Goal: Task Accomplishment & Management: Manage account settings

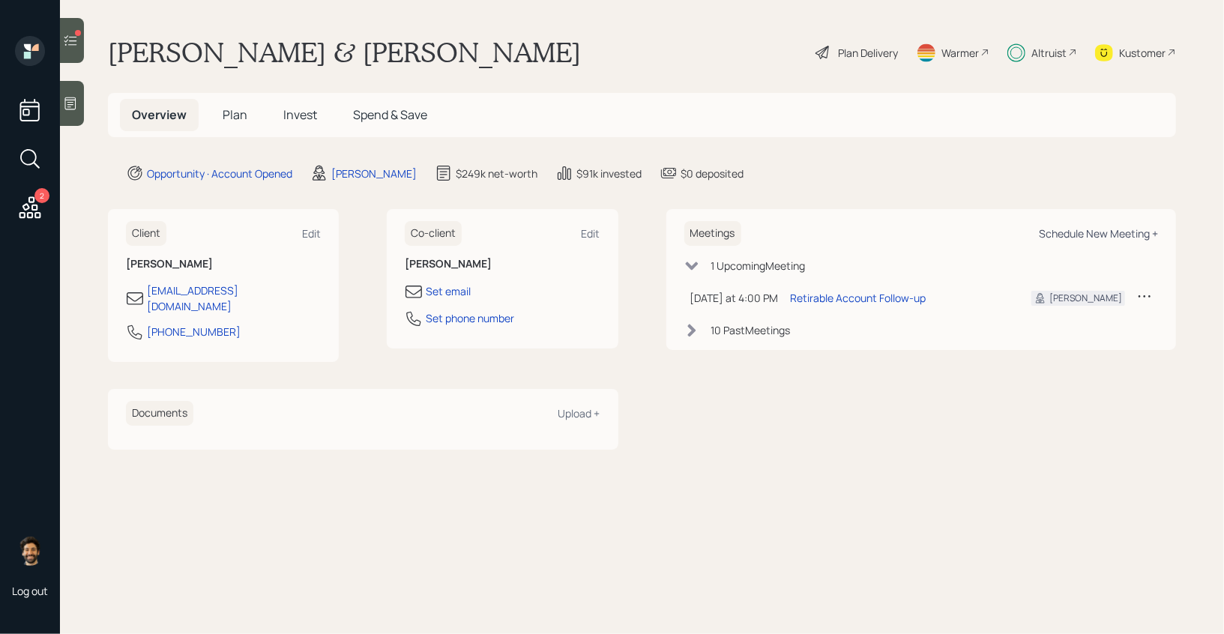
click at [1066, 229] on div "Schedule New Meeting +" at bounding box center [1098, 233] width 119 height 14
select select "f14b762f-c7c2-4b89-9227-8fa891345eea"
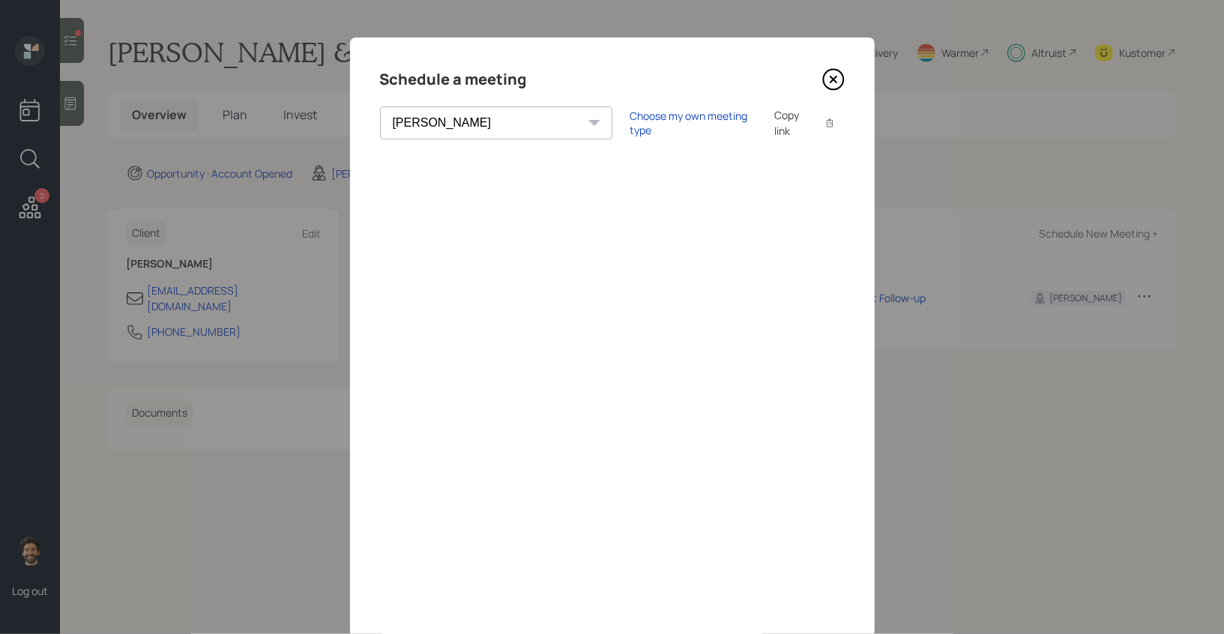
click at [823, 79] on icon at bounding box center [833, 80] width 20 height 20
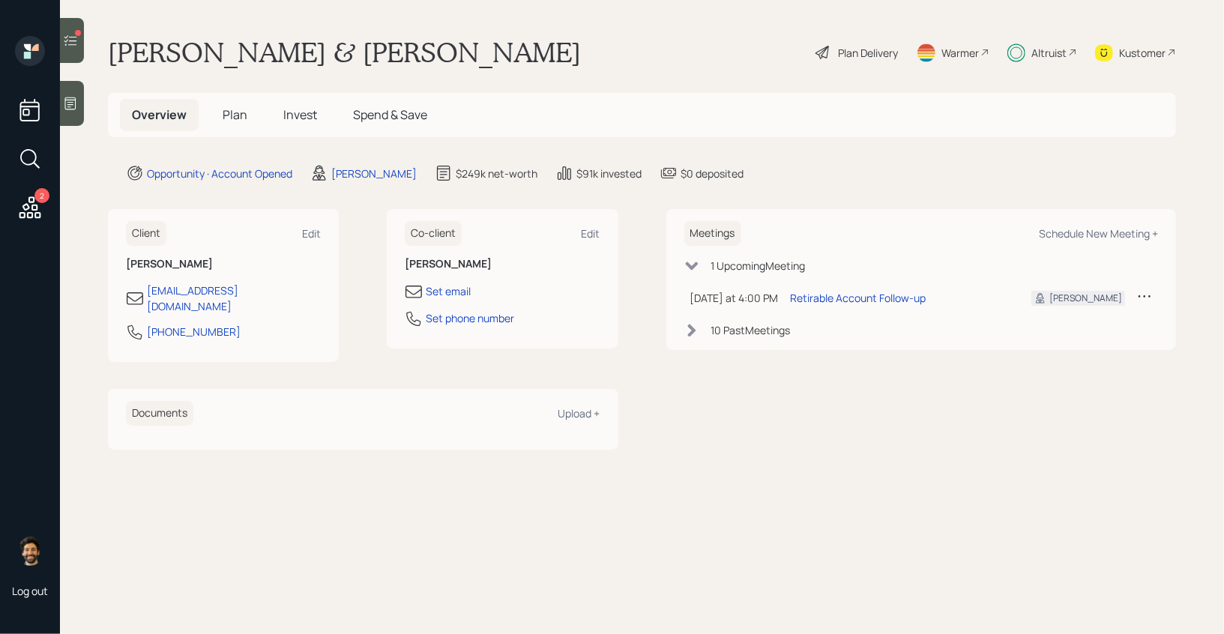
click at [73, 44] on icon at bounding box center [70, 40] width 15 height 15
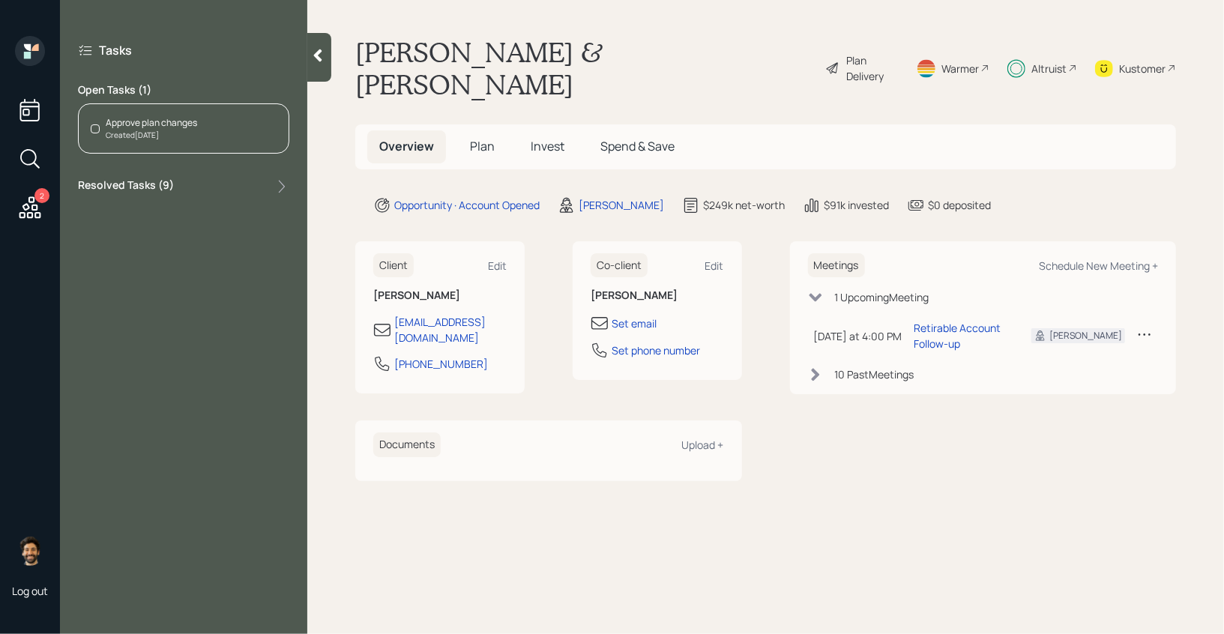
click at [200, 138] on div "Approve plan changes Created Today" at bounding box center [183, 128] width 211 height 50
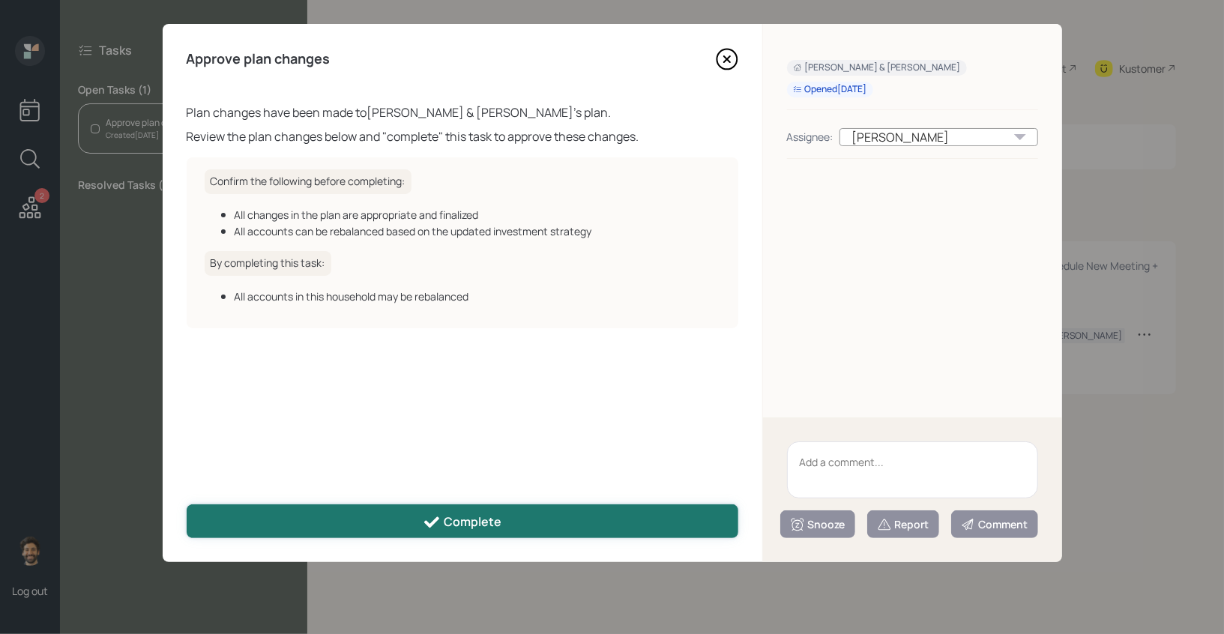
click at [275, 514] on button "Complete" at bounding box center [463, 521] width 552 height 34
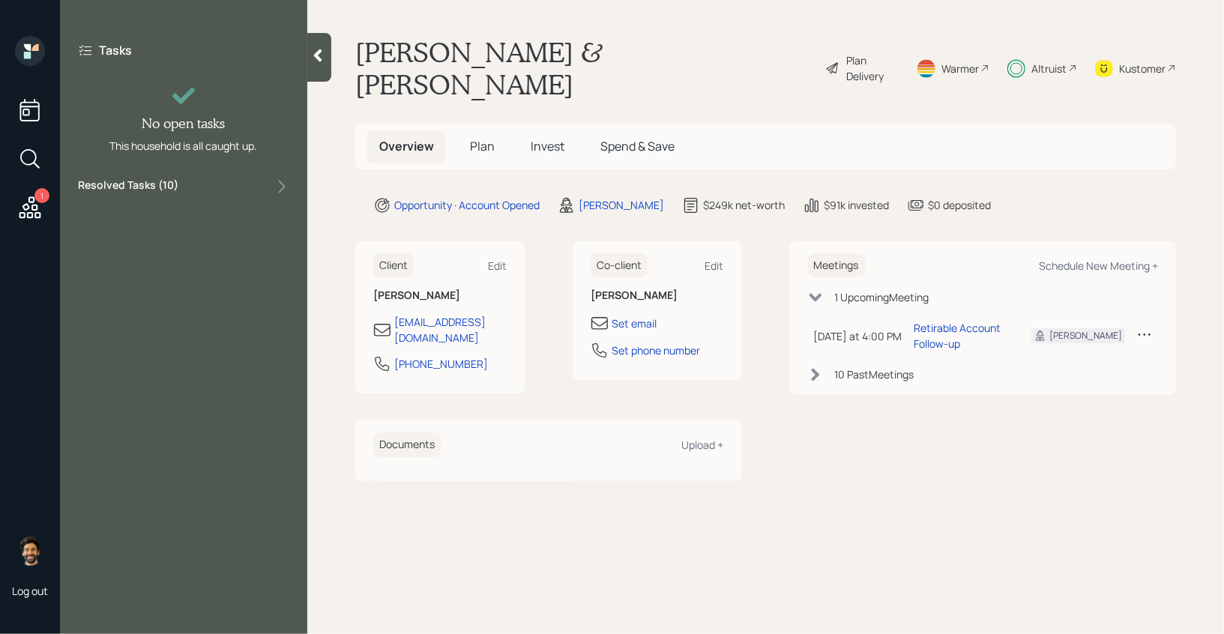
click at [475, 138] on span "Plan" at bounding box center [482, 146] width 25 height 16
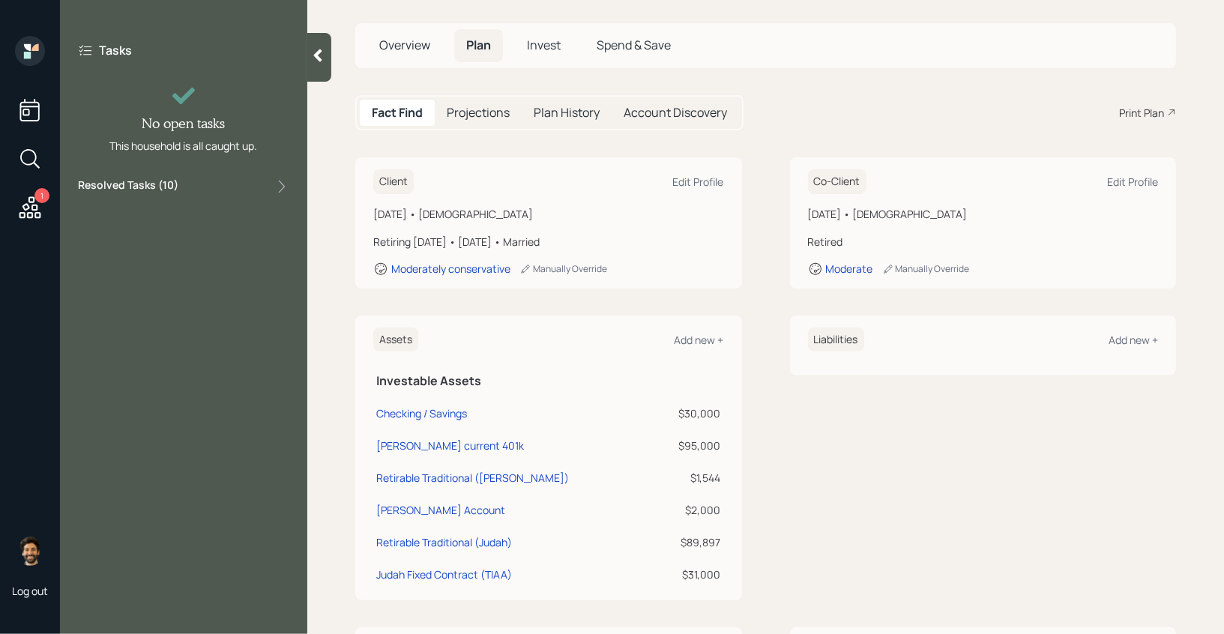
scroll to position [83, 0]
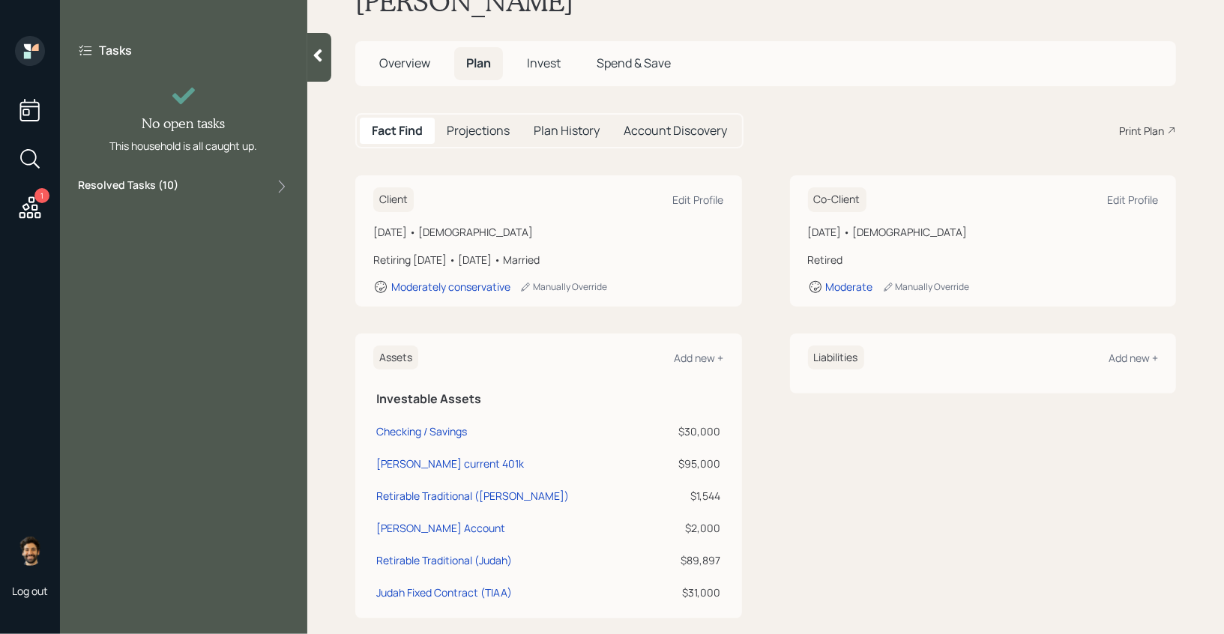
click at [317, 67] on div at bounding box center [319, 57] width 24 height 49
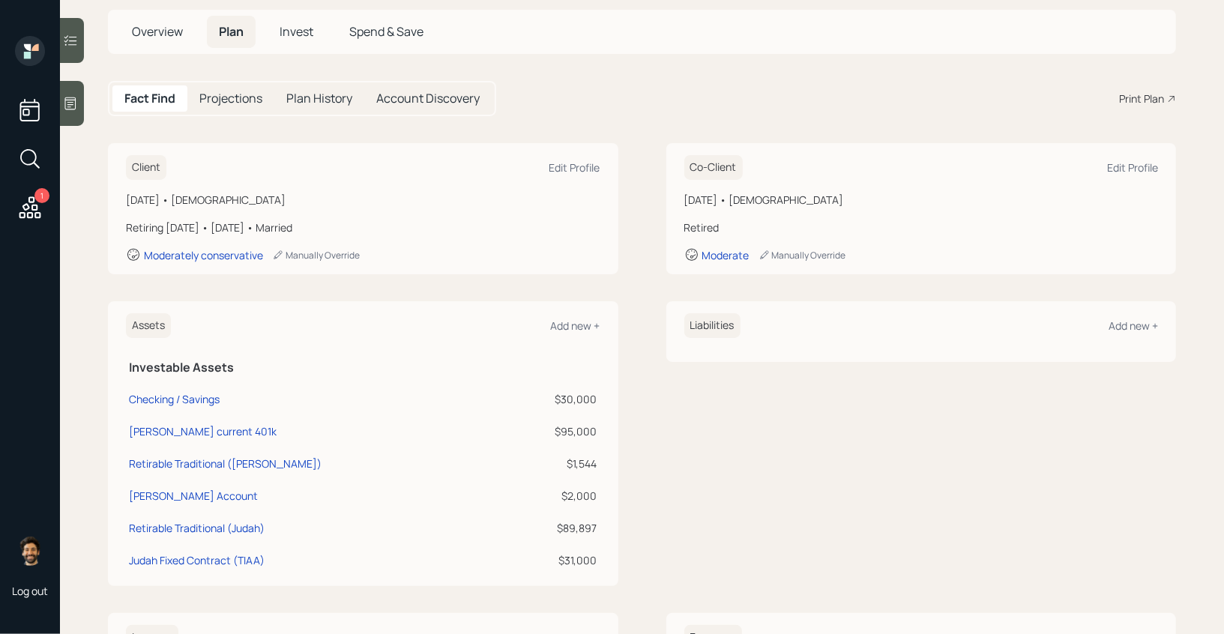
scroll to position [0, 0]
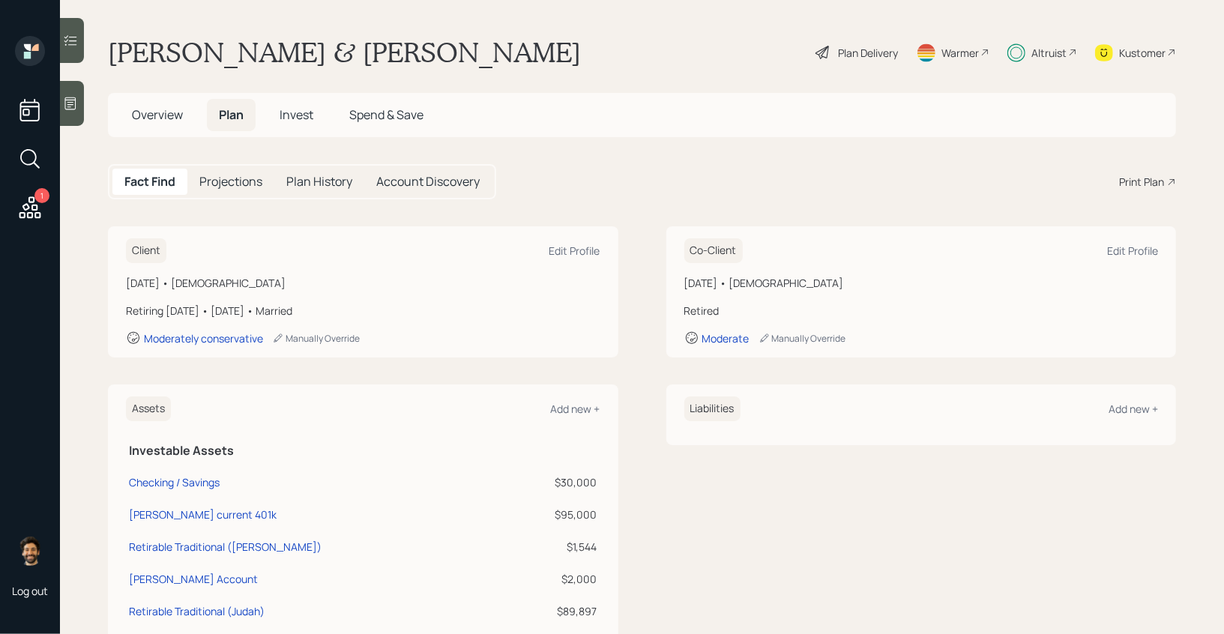
click at [879, 47] on div "Plan Delivery" at bounding box center [868, 53] width 60 height 16
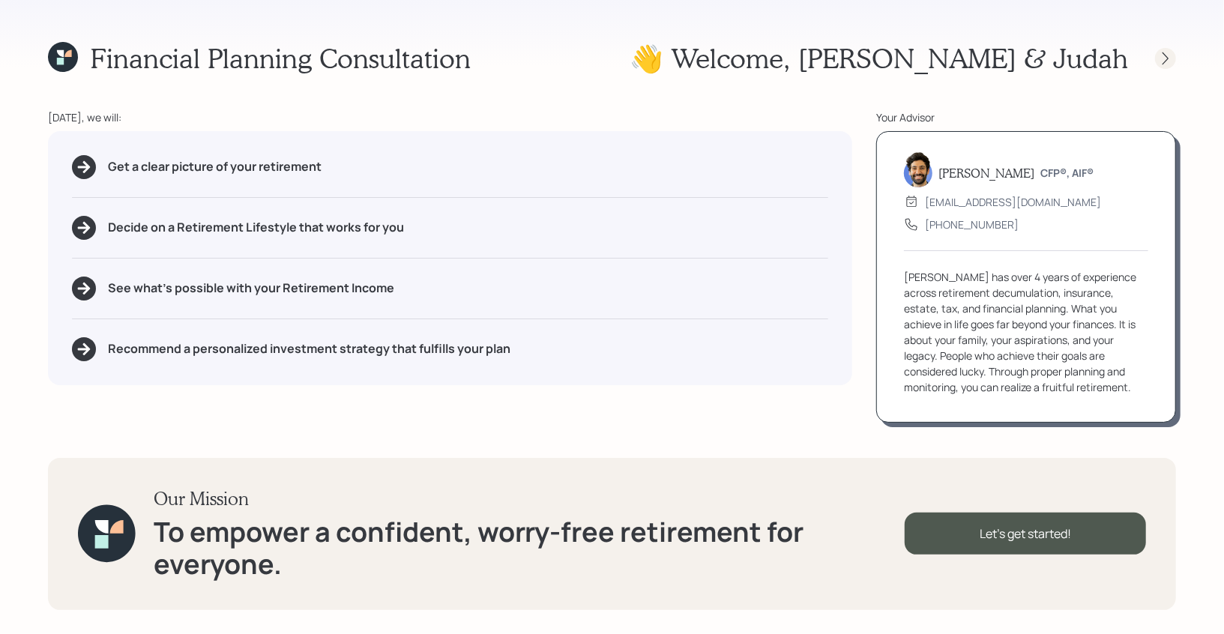
click at [1175, 55] on div at bounding box center [1165, 58] width 21 height 21
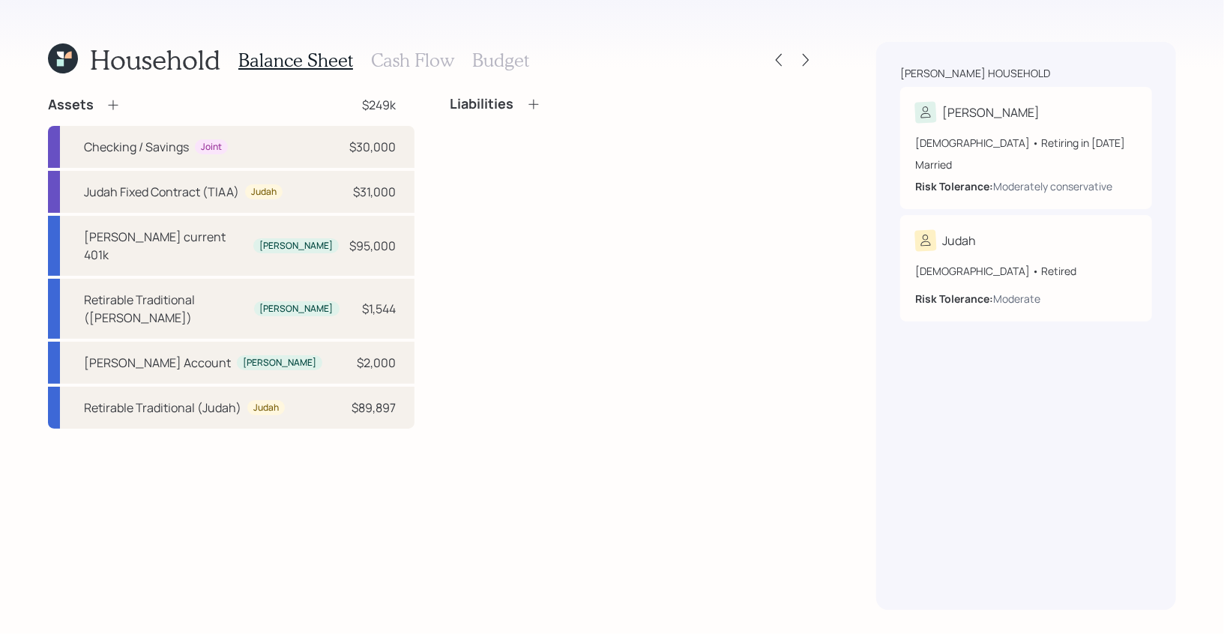
click at [804, 72] on div "Household Balance Sheet Cash Flow Budget" at bounding box center [432, 60] width 768 height 36
click at [804, 59] on icon at bounding box center [805, 59] width 15 height 15
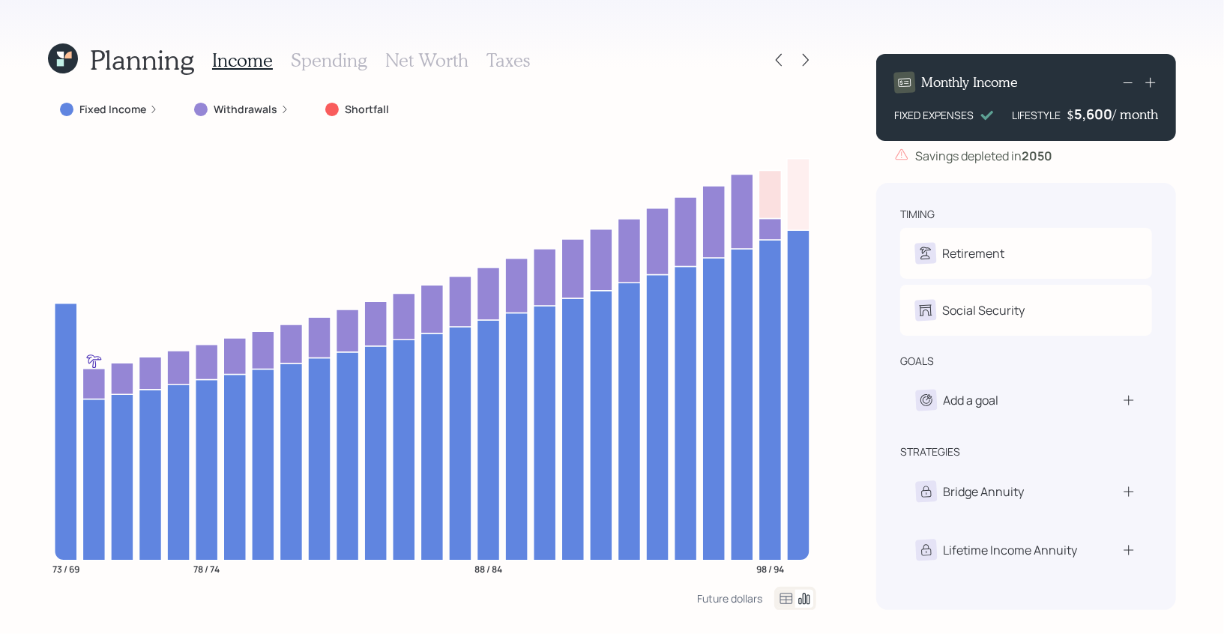
click at [56, 64] on icon at bounding box center [63, 58] width 30 height 30
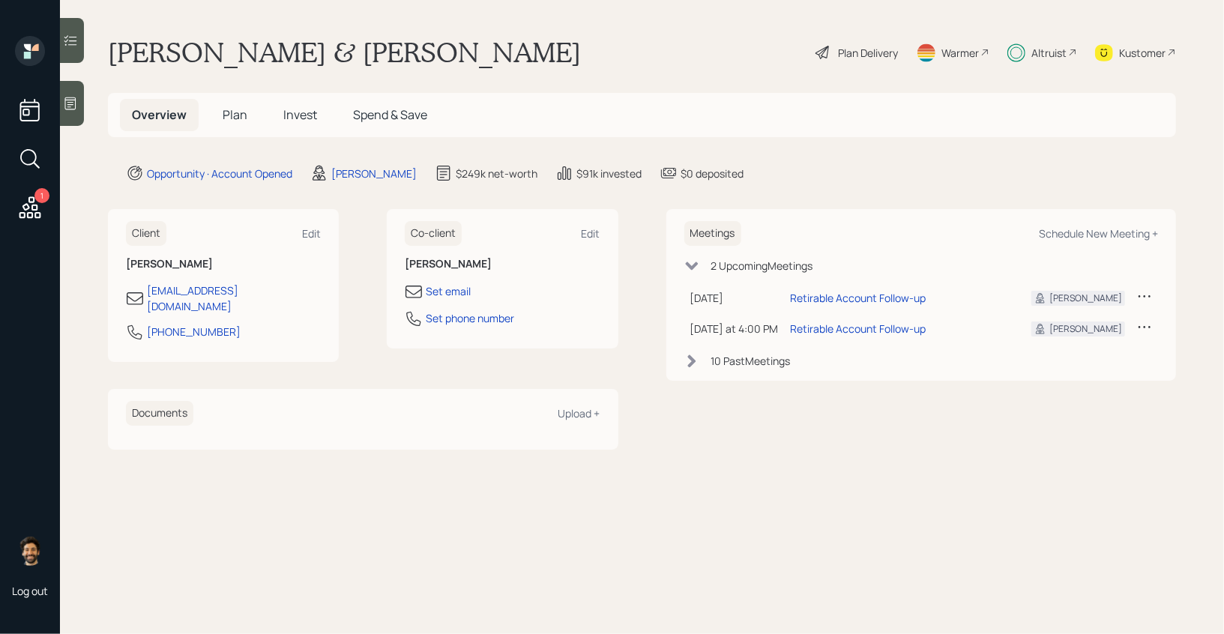
click at [1055, 46] on div "Altruist" at bounding box center [1048, 53] width 35 height 16
click at [221, 115] on h5 "Plan" at bounding box center [235, 115] width 49 height 32
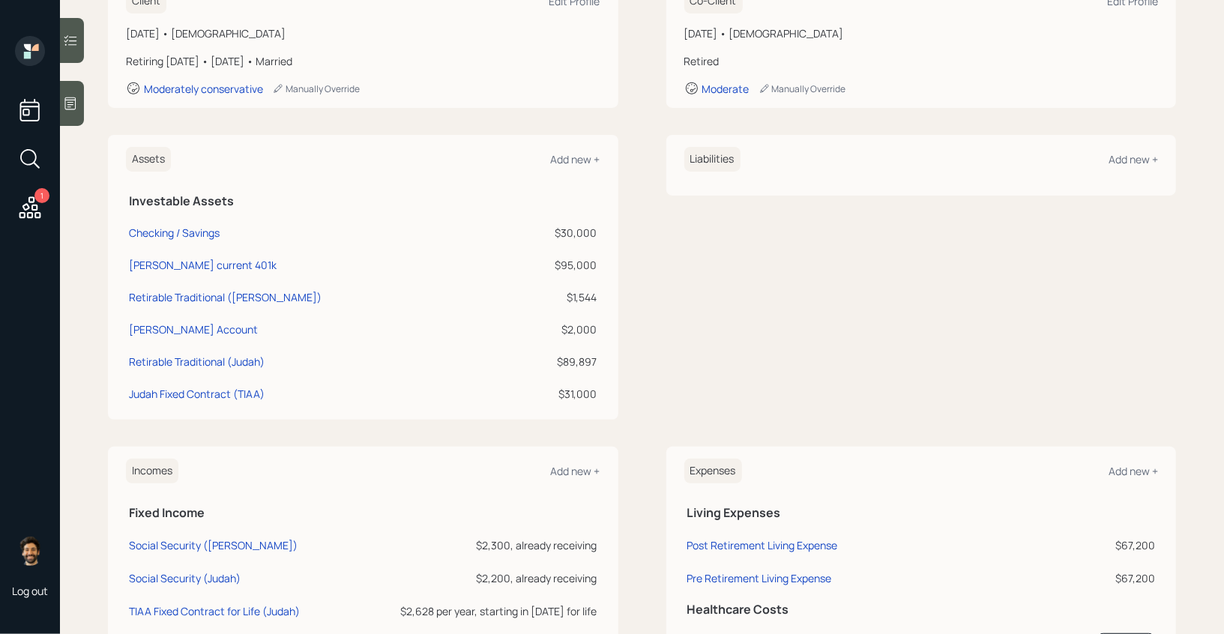
scroll to position [245, 0]
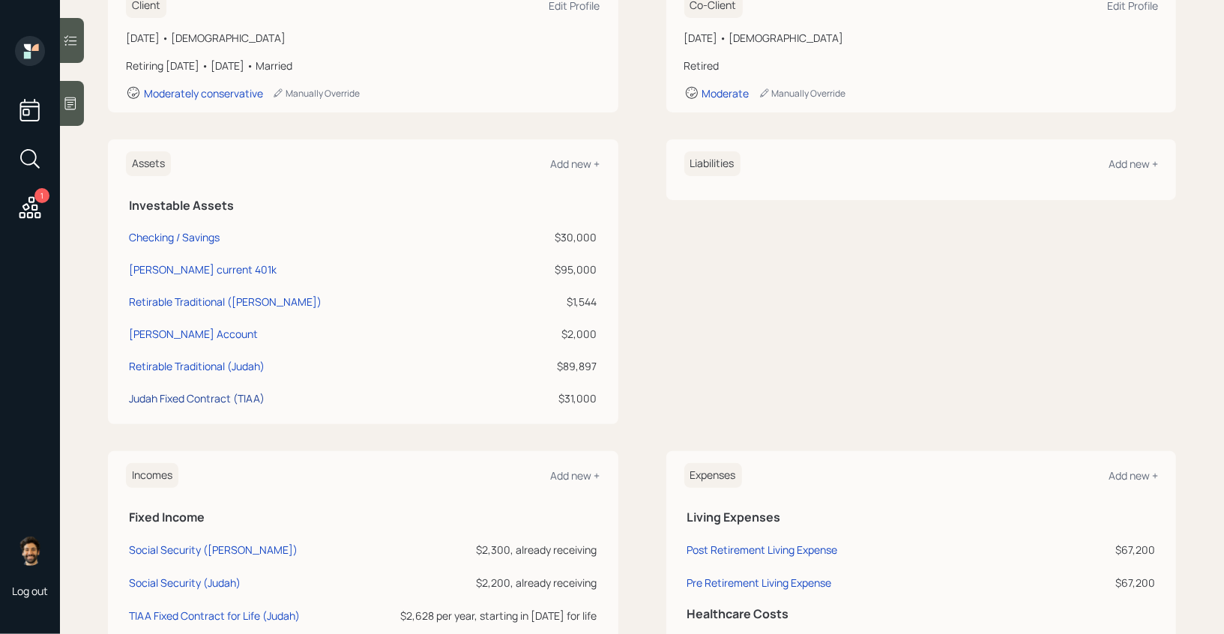
click at [221, 397] on div "Judah Fixed Contract (TIAA)" at bounding box center [197, 399] width 136 height 16
select select "emergency_fund"
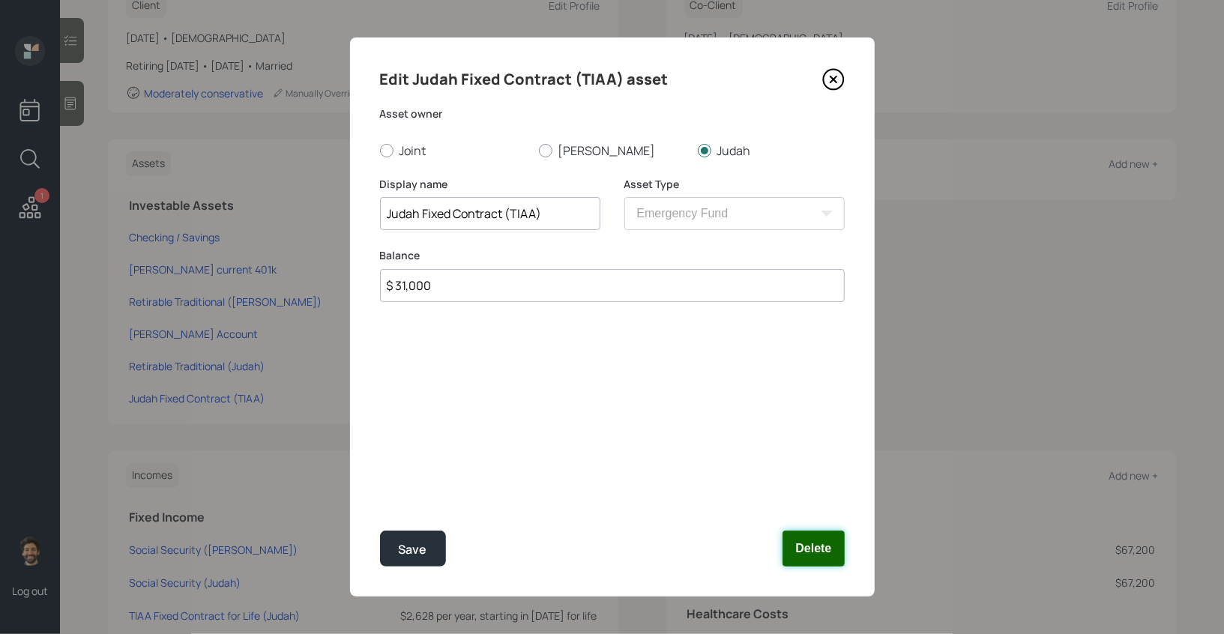
click at [810, 540] on button "Delete" at bounding box center [813, 549] width 61 height 36
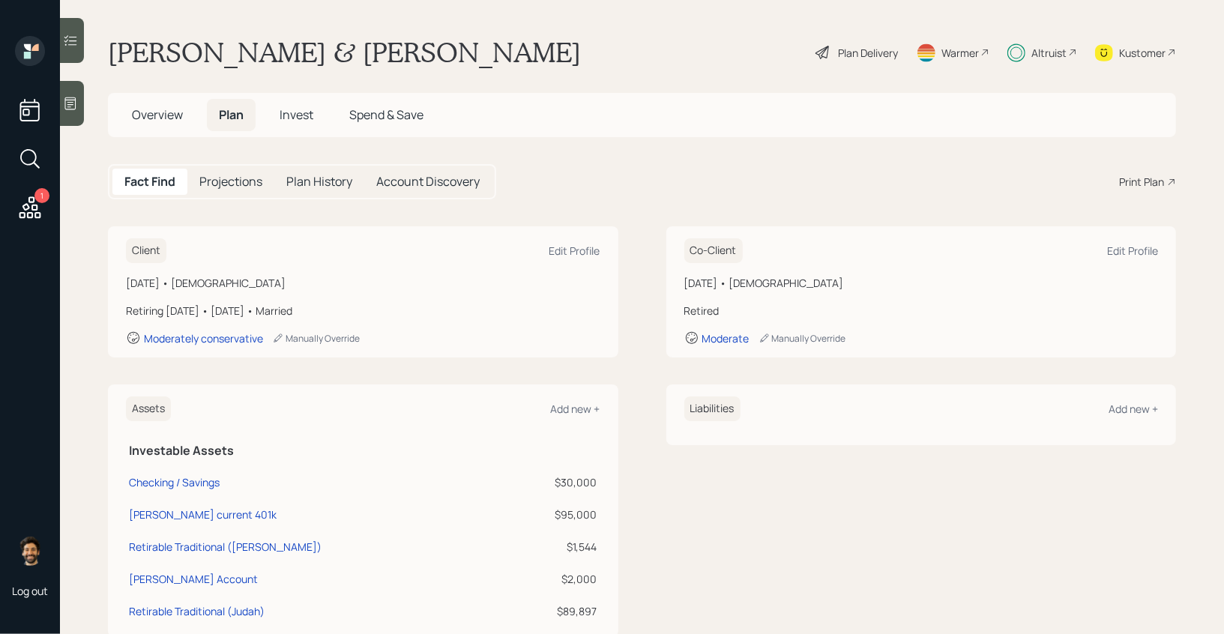
click at [850, 46] on div "Plan Delivery" at bounding box center [868, 53] width 60 height 16
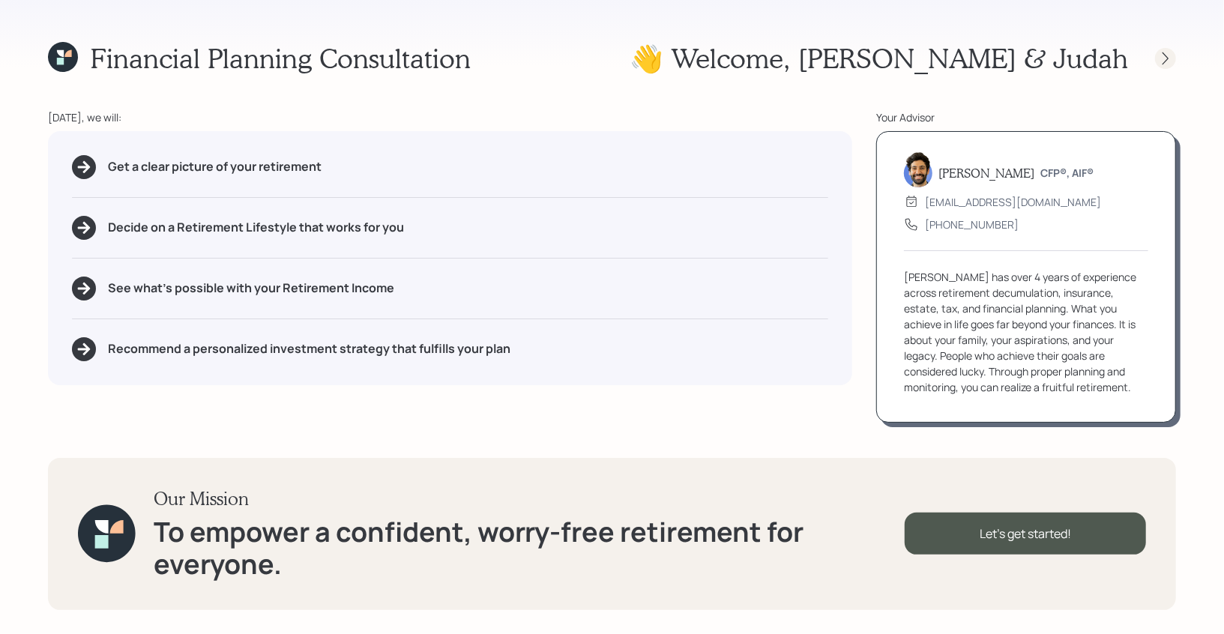
click at [1155, 59] on div at bounding box center [1165, 58] width 21 height 21
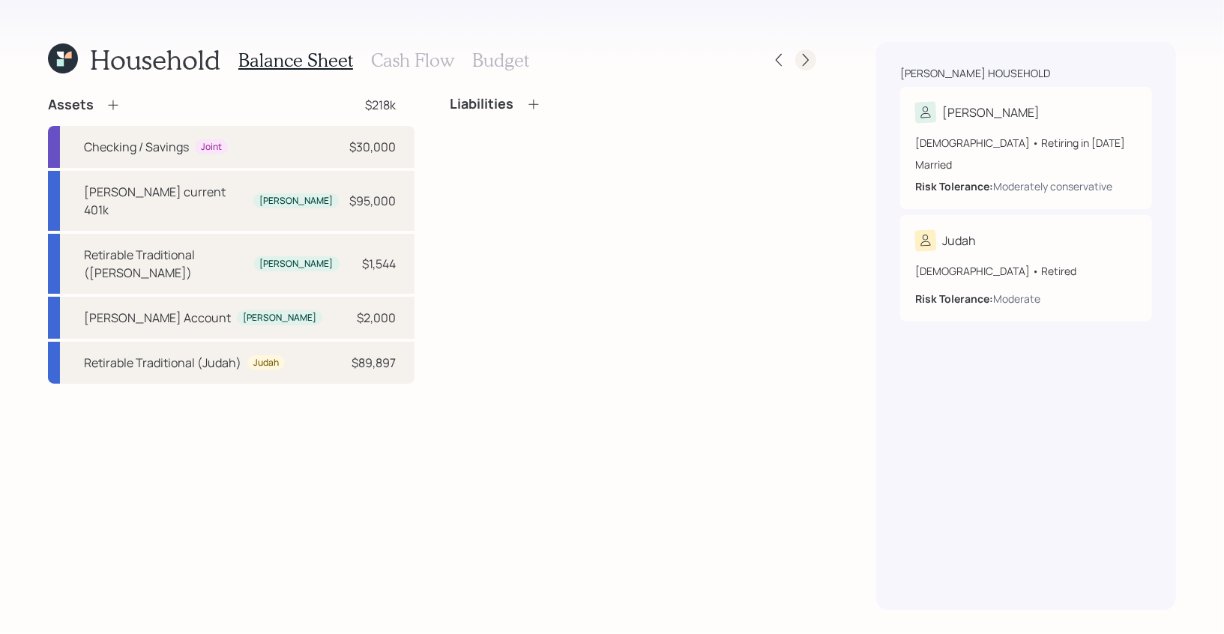
click at [806, 54] on icon at bounding box center [805, 59] width 15 height 15
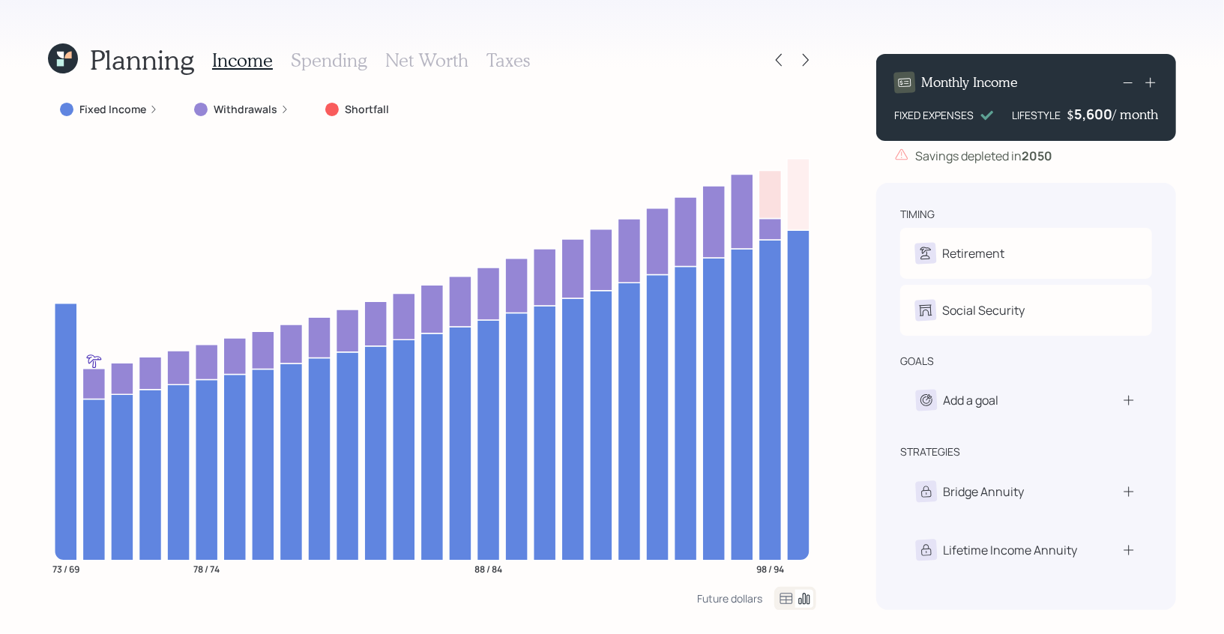
click at [60, 63] on icon at bounding box center [60, 62] width 7 height 7
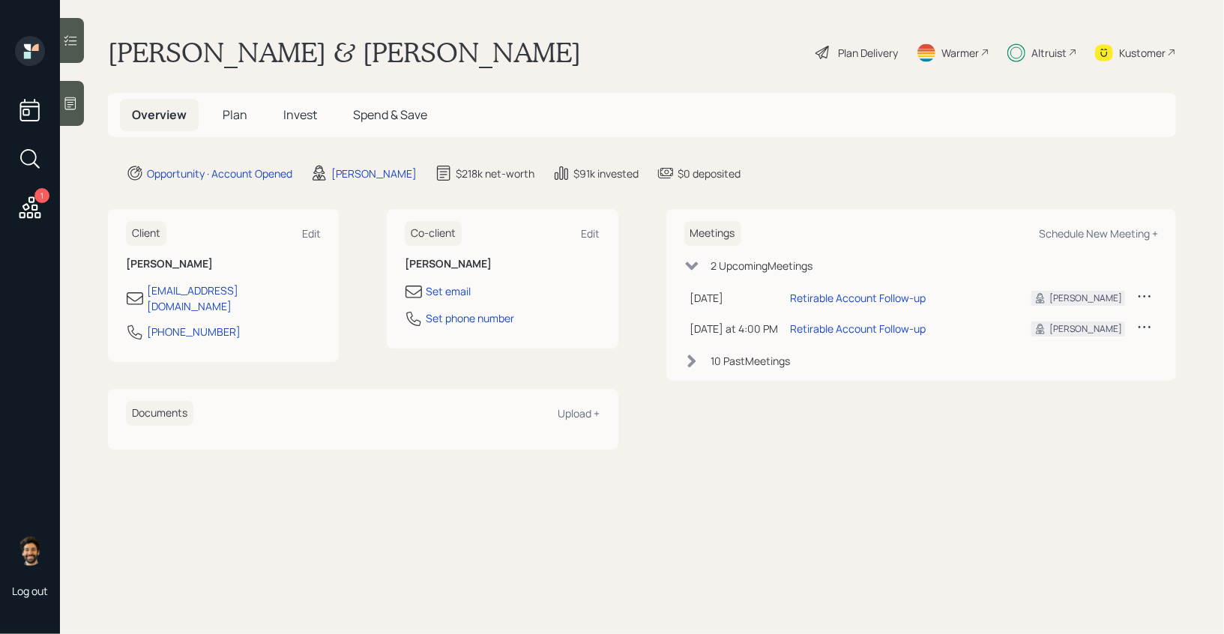
click at [232, 118] on span "Plan" at bounding box center [235, 114] width 25 height 16
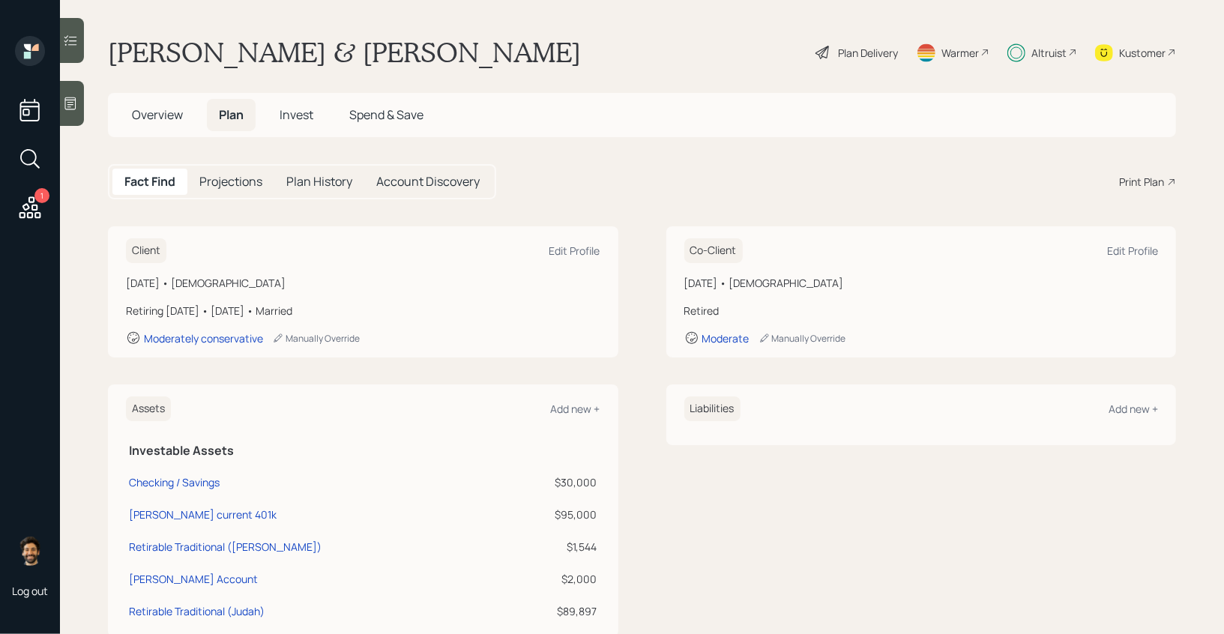
click at [297, 119] on span "Invest" at bounding box center [297, 114] width 34 height 16
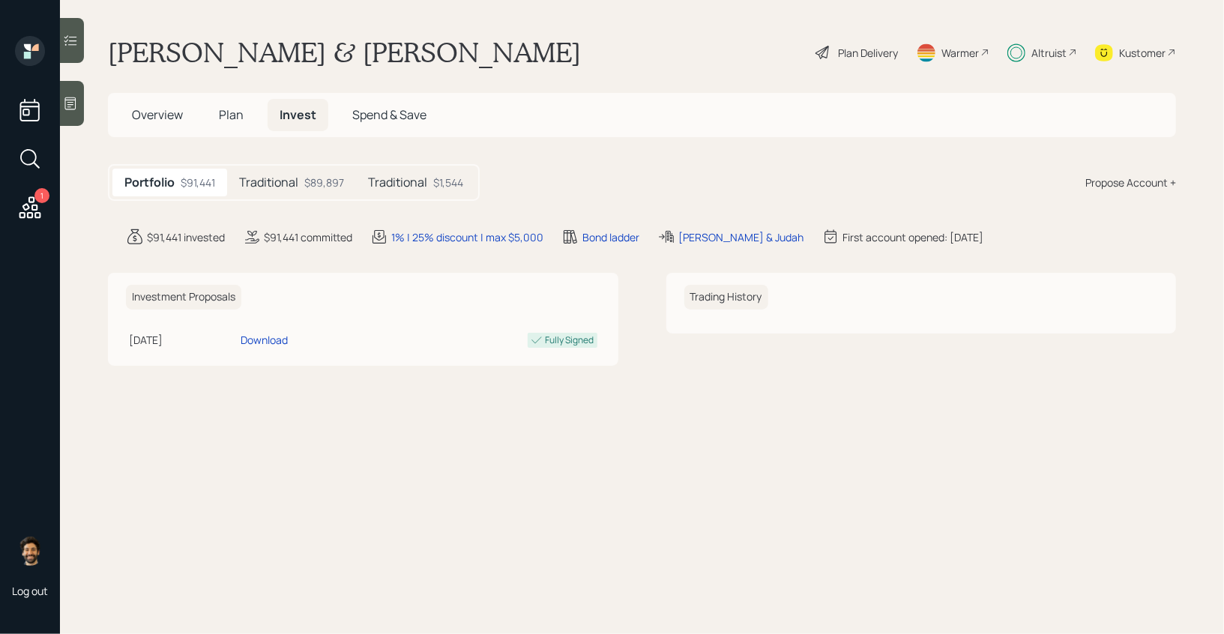
click at [310, 188] on div "$89,897" at bounding box center [324, 183] width 40 height 16
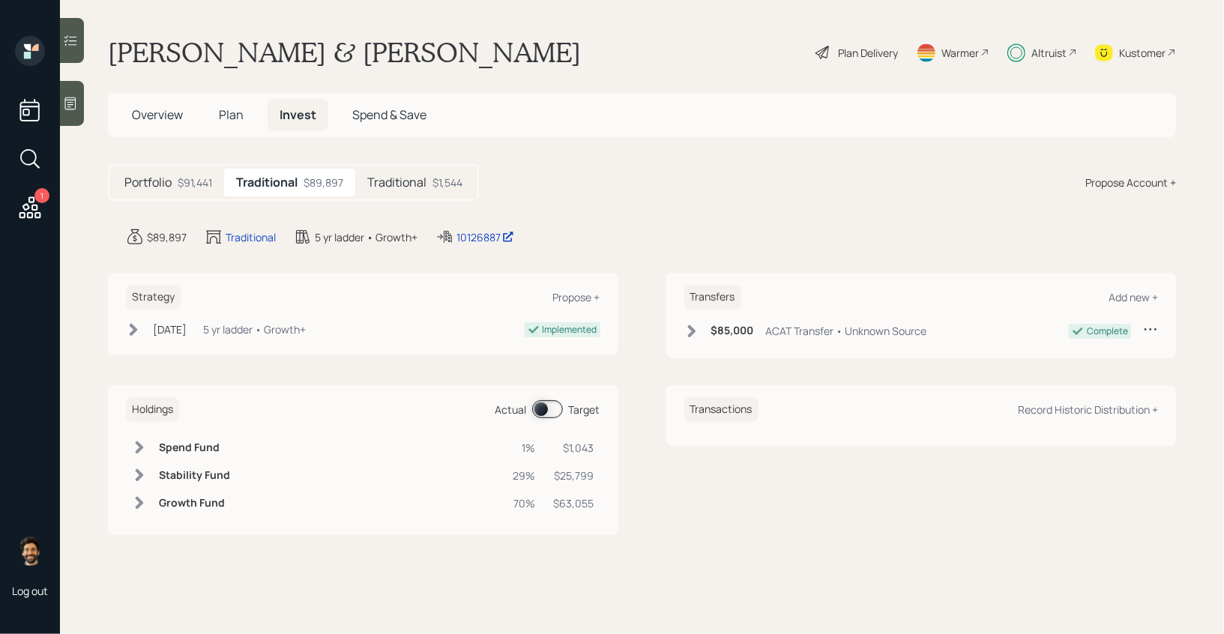
click at [534, 403] on span at bounding box center [547, 409] width 31 height 18
click at [540, 403] on span at bounding box center [547, 409] width 31 height 18
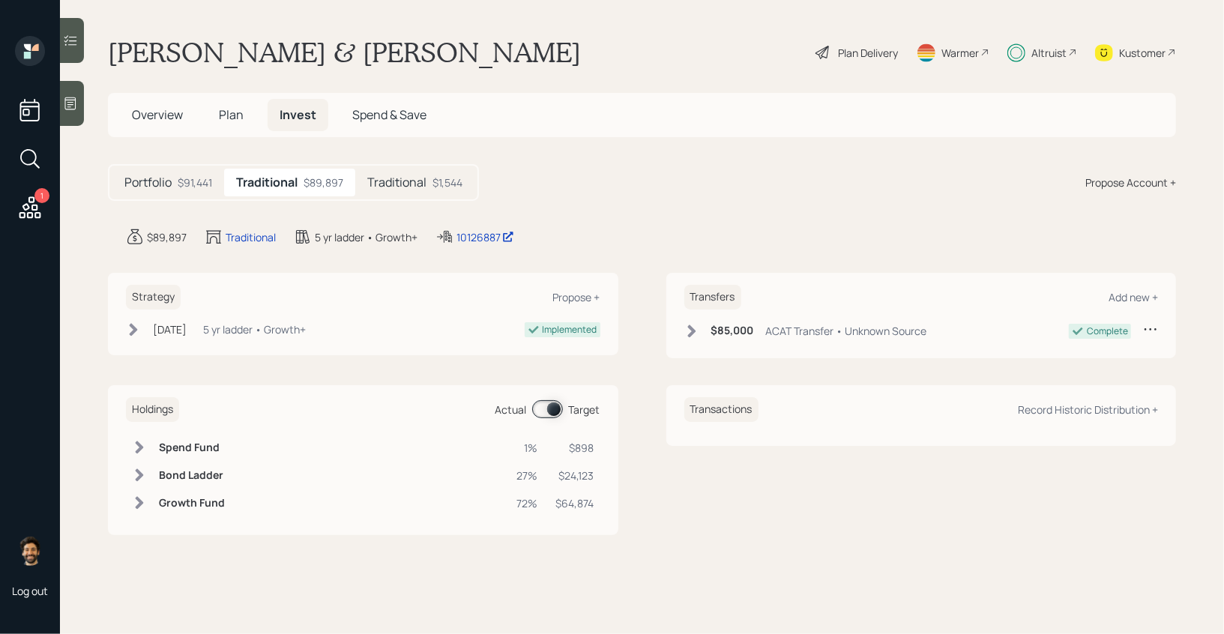
click at [540, 403] on span at bounding box center [547, 409] width 31 height 18
